Goal: Use online tool/utility

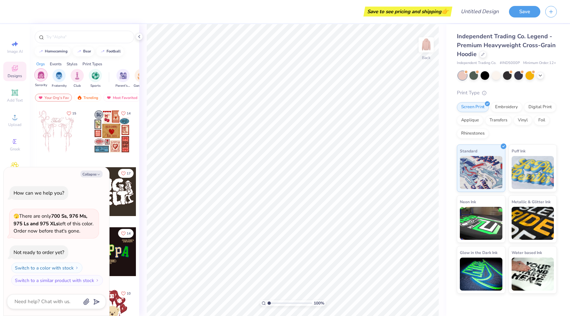
click at [43, 77] on img "filter for Sorority" at bounding box center [41, 75] width 8 height 8
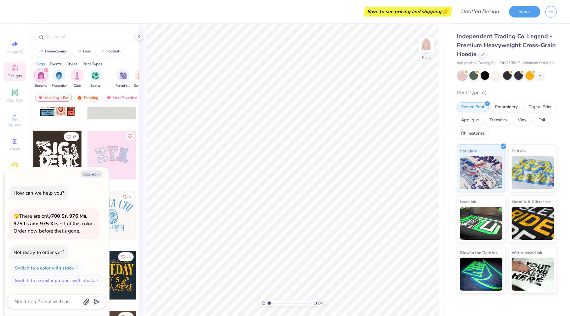
scroll to position [42, 0]
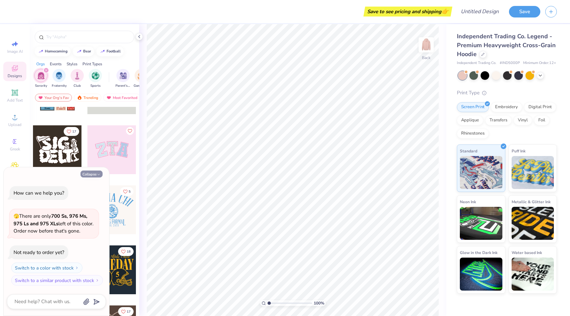
click at [93, 174] on button "Collapse" at bounding box center [92, 174] width 22 height 7
type textarea "x"
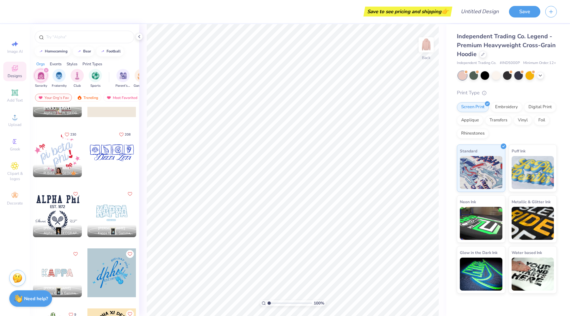
scroll to position [586, 0]
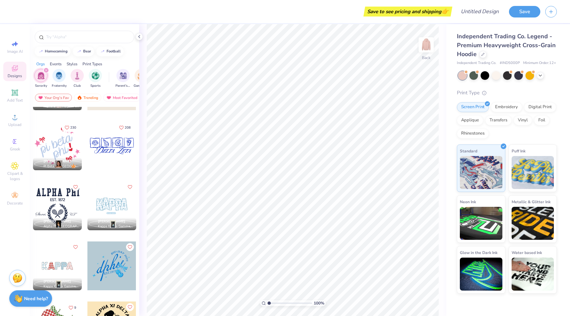
click at [111, 144] on div at bounding box center [111, 145] width 49 height 49
click at [295, 210] on li "Delete" at bounding box center [305, 212] width 52 height 13
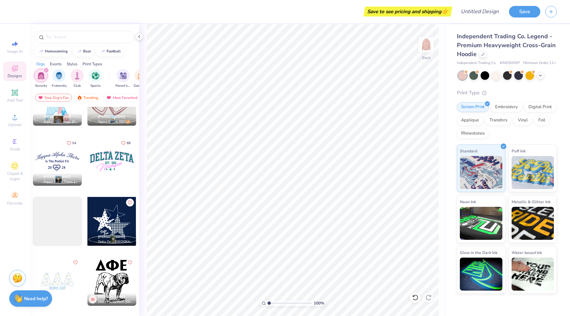
scroll to position [2733, 0]
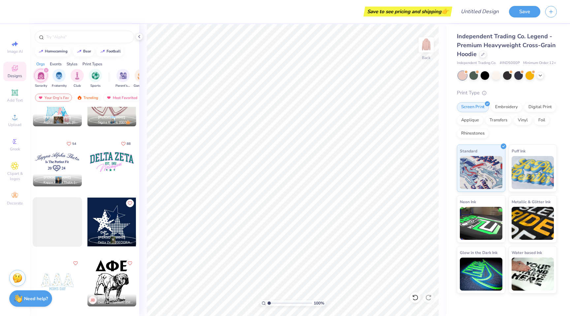
click at [105, 231] on div at bounding box center [111, 222] width 49 height 49
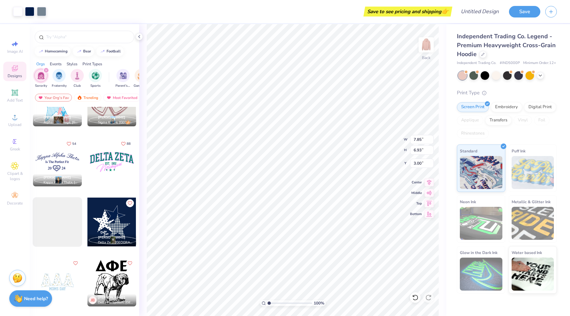
type input "3.15"
type input "2.78"
type input "1.11"
type input "4.23"
type input "3.73"
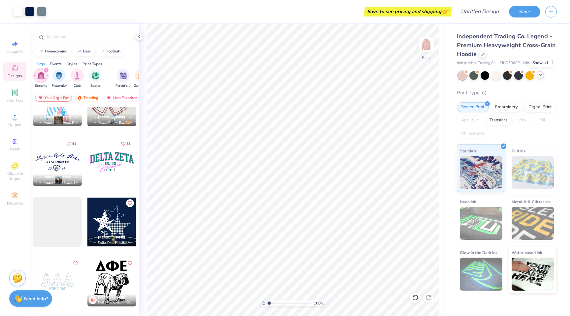
click at [538, 75] on icon at bounding box center [540, 74] width 5 height 5
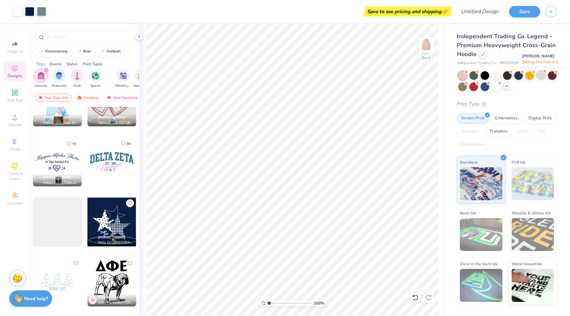
click at [542, 75] on div at bounding box center [541, 75] width 9 height 9
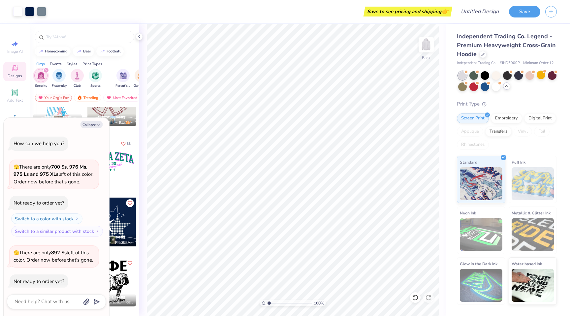
scroll to position [29, 0]
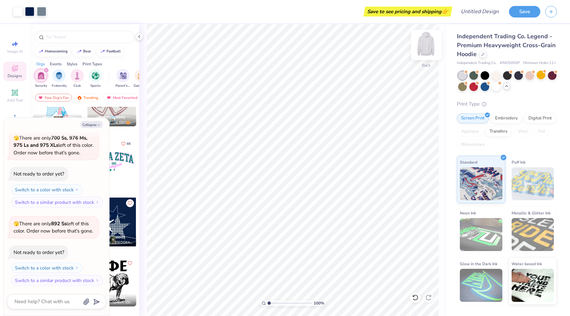
click at [427, 50] on img at bounding box center [426, 45] width 26 height 26
click at [92, 124] on button "Collapse" at bounding box center [92, 124] width 22 height 7
type textarea "x"
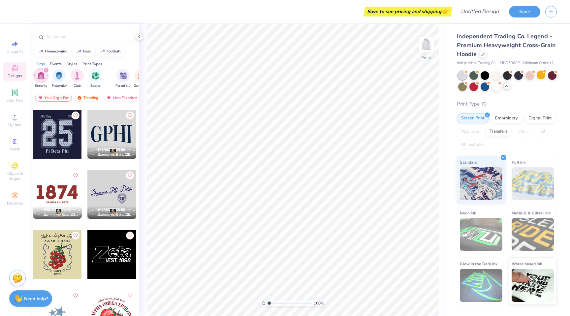
scroll to position [3121, 0]
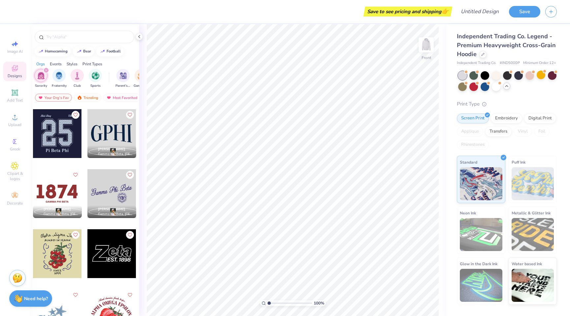
click at [63, 133] on div at bounding box center [57, 133] width 49 height 49
type input "13.16"
type input "5.00"
type input "1.03"
type textarea "x"
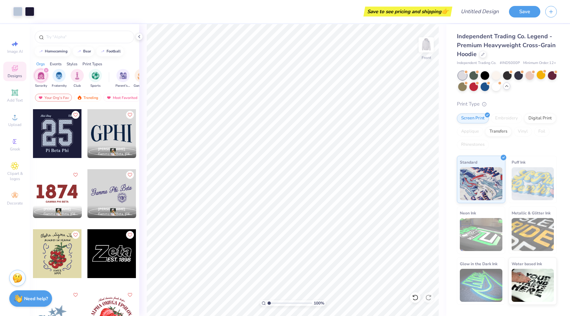
type input "1.08"
type textarea "x"
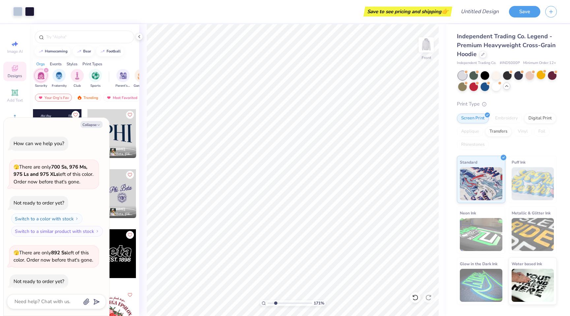
scroll to position [69, 0]
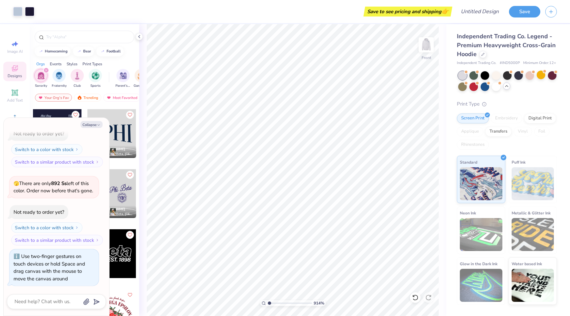
type input "1"
drag, startPoint x: 269, startPoint y: 302, endPoint x: 250, endPoint y: 305, distance: 19.0
click at [268, 305] on input "range" at bounding box center [290, 303] width 45 height 6
click at [425, 44] on img at bounding box center [426, 45] width 26 height 26
click at [425, 44] on img at bounding box center [426, 44] width 13 height 13
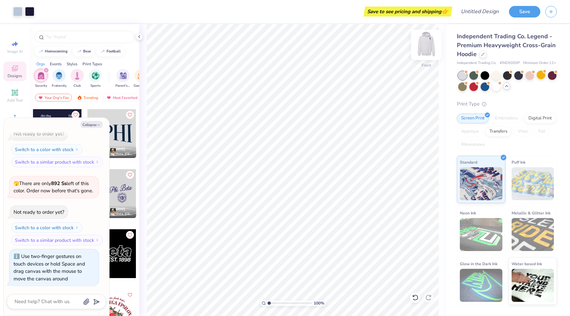
click at [426, 45] on img at bounding box center [426, 45] width 26 height 26
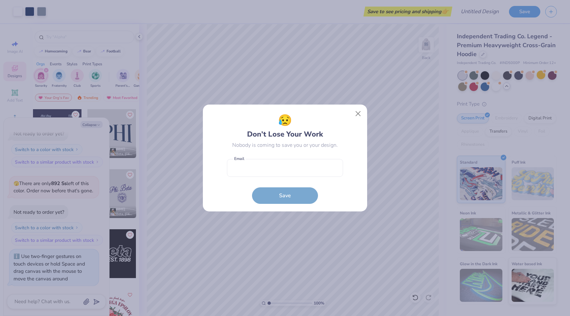
type textarea "x"
